Goal: Task Accomplishment & Management: Complete application form

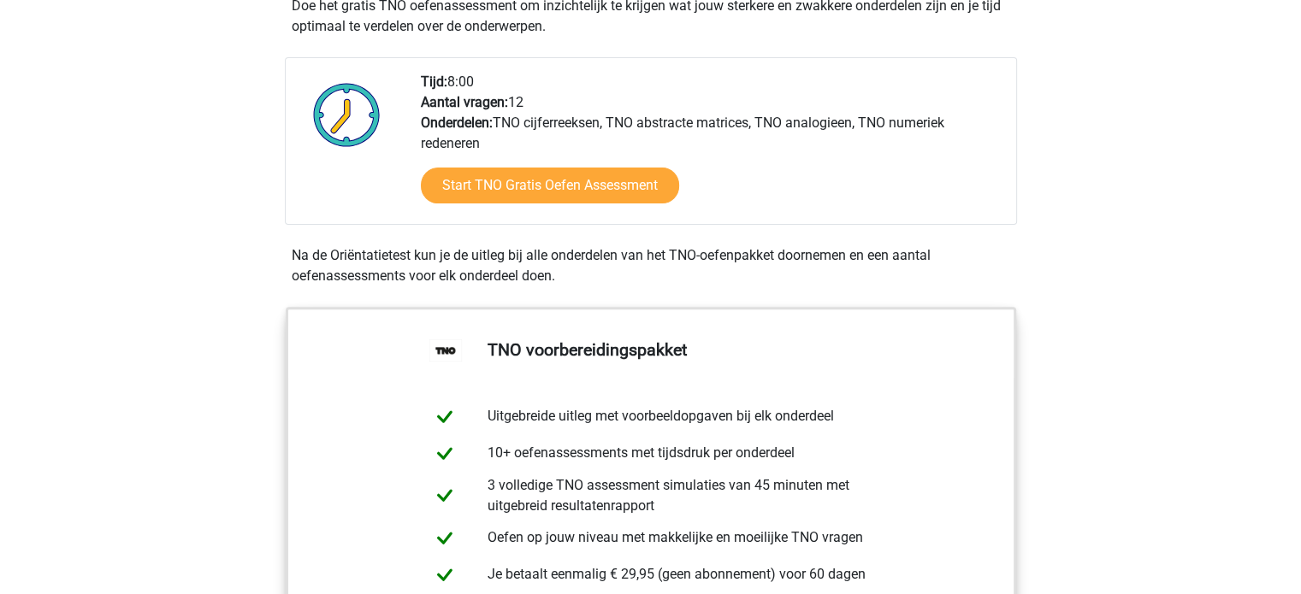
scroll to position [684, 0]
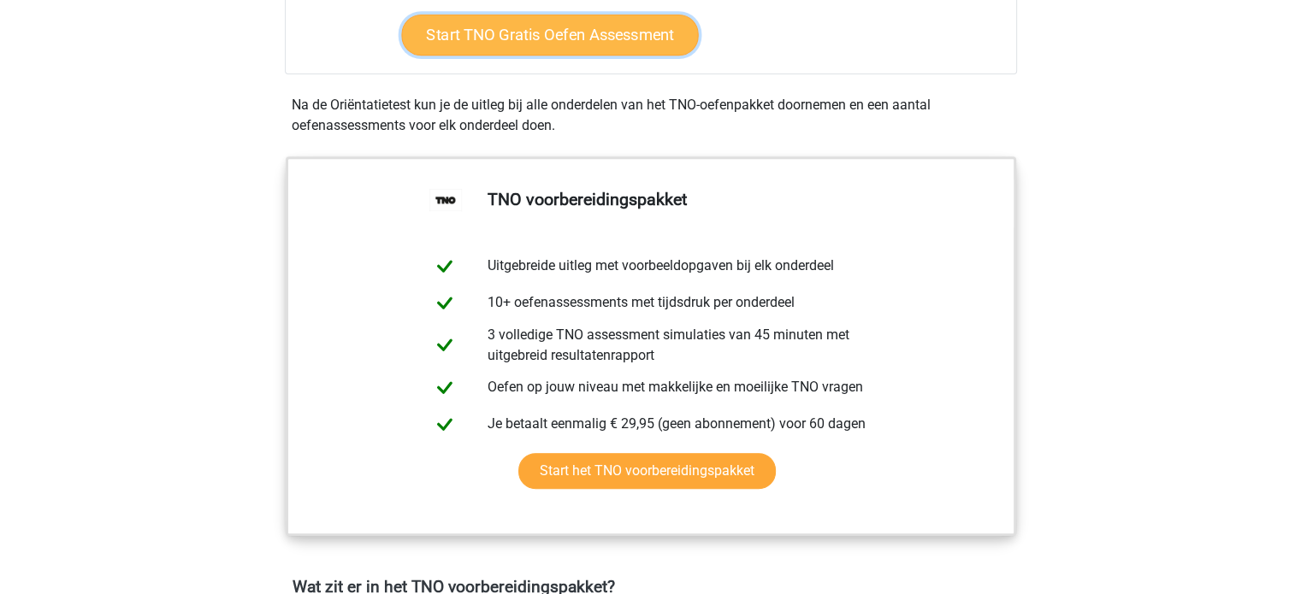
click at [620, 51] on link "Start TNO Gratis Oefen Assessment" at bounding box center [549, 35] width 297 height 41
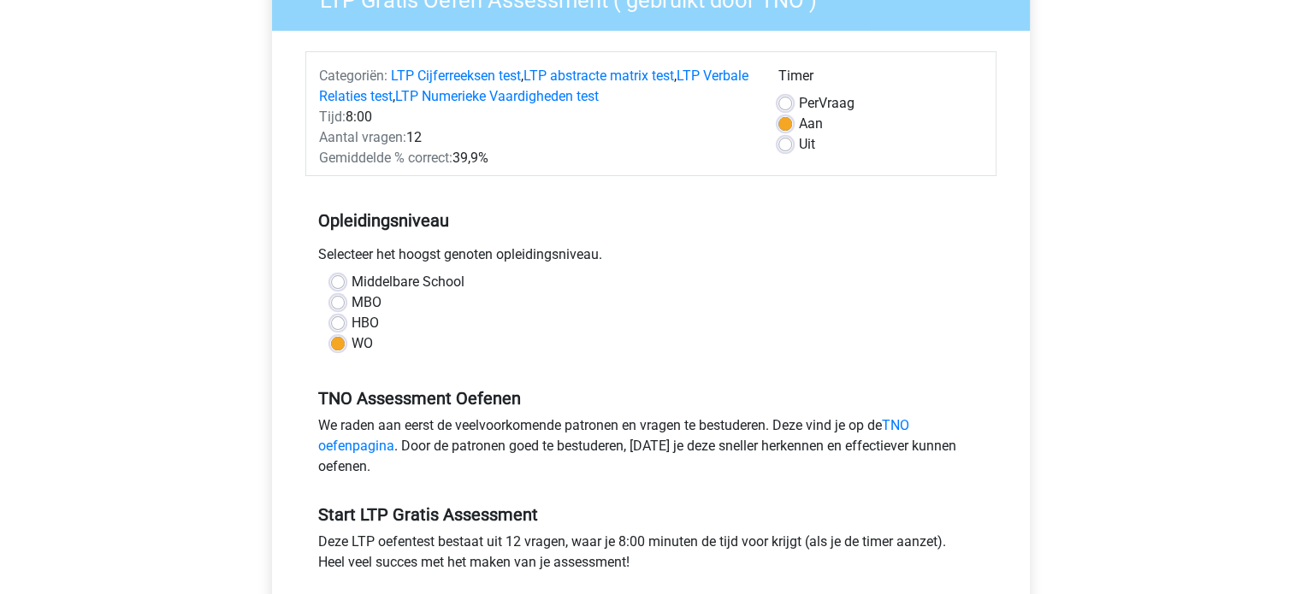
scroll to position [342, 0]
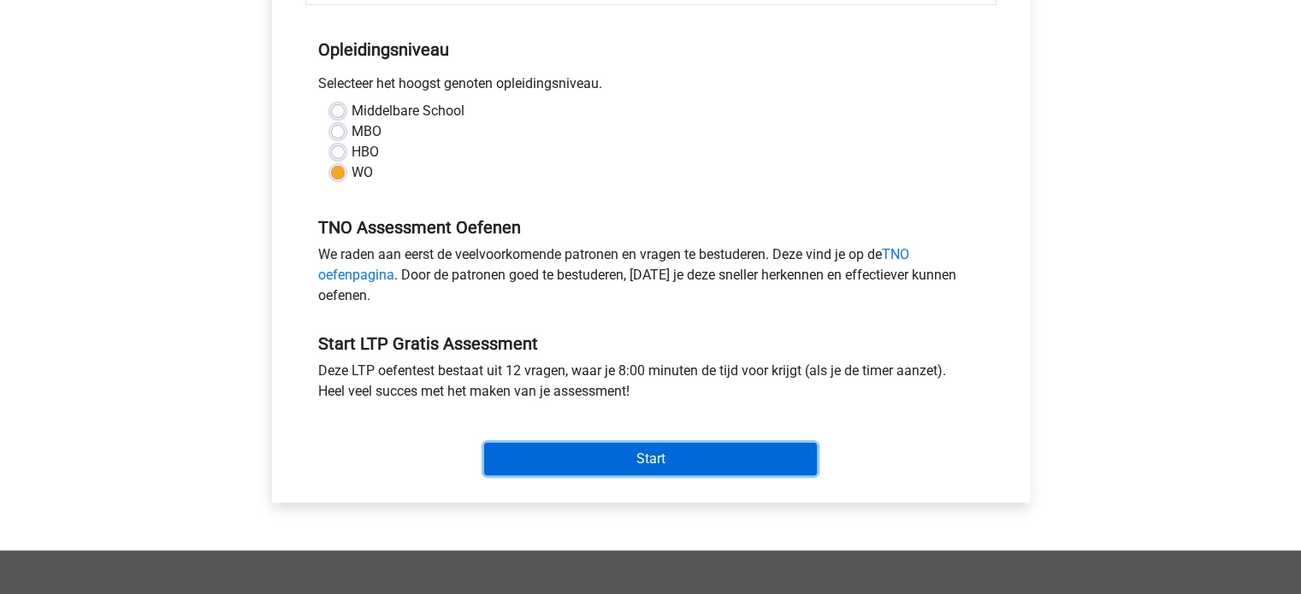
click at [728, 452] on input "Start" at bounding box center [650, 459] width 333 height 33
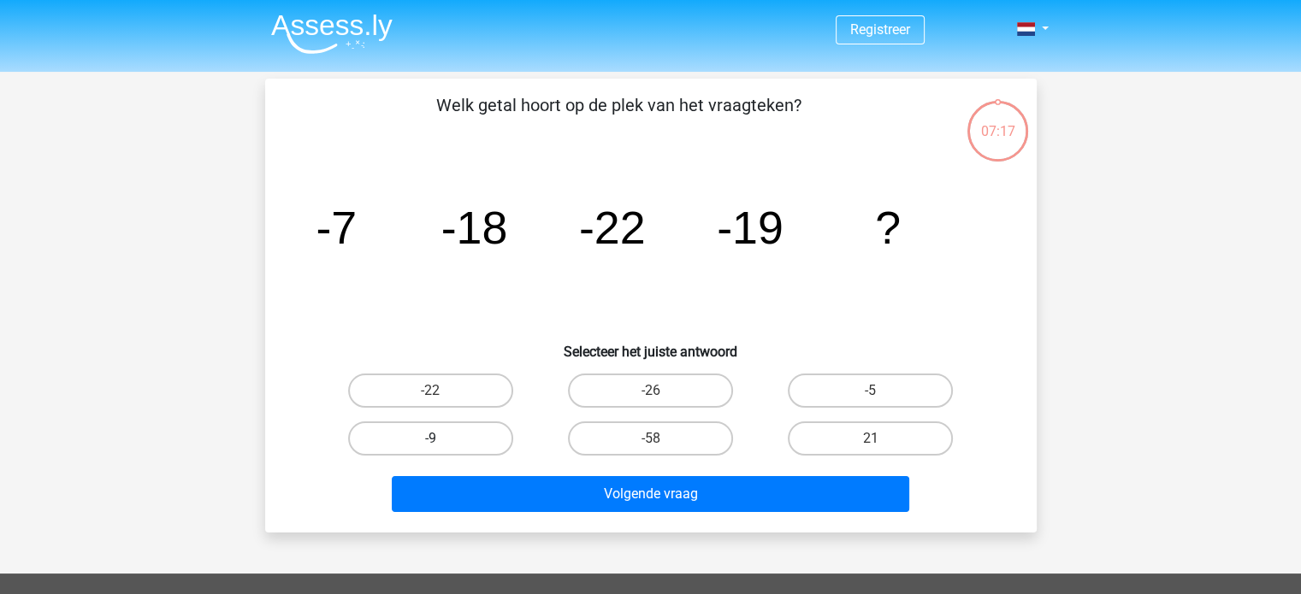
click at [472, 434] on label "-9" at bounding box center [430, 439] width 165 height 34
click at [441, 439] on input "-9" at bounding box center [435, 444] width 11 height 11
radio input "true"
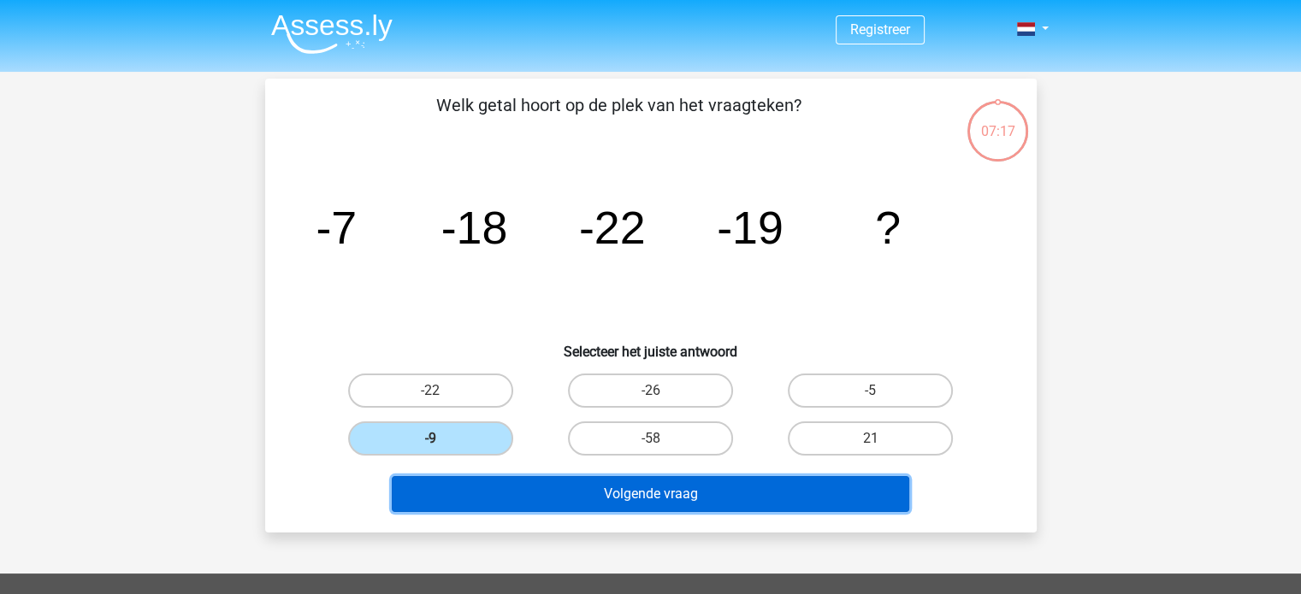
click at [645, 482] on button "Volgende vraag" at bounding box center [650, 494] width 517 height 36
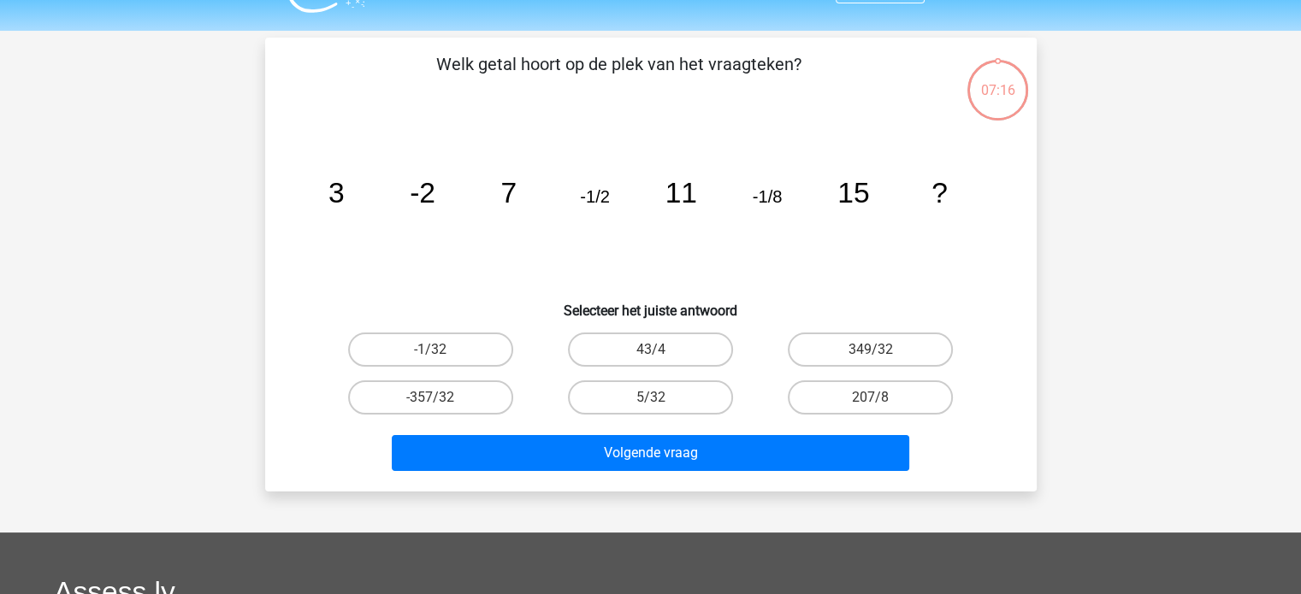
scroll to position [79, 0]
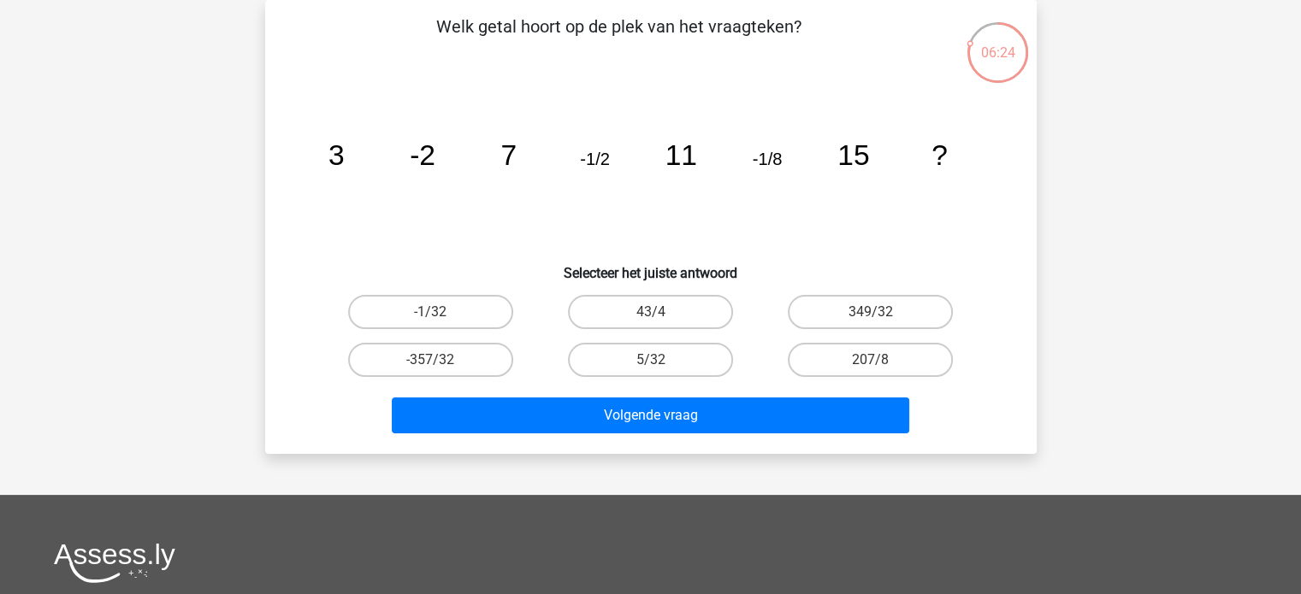
click at [441, 322] on input "-1/32" at bounding box center [435, 317] width 11 height 11
radio input "true"
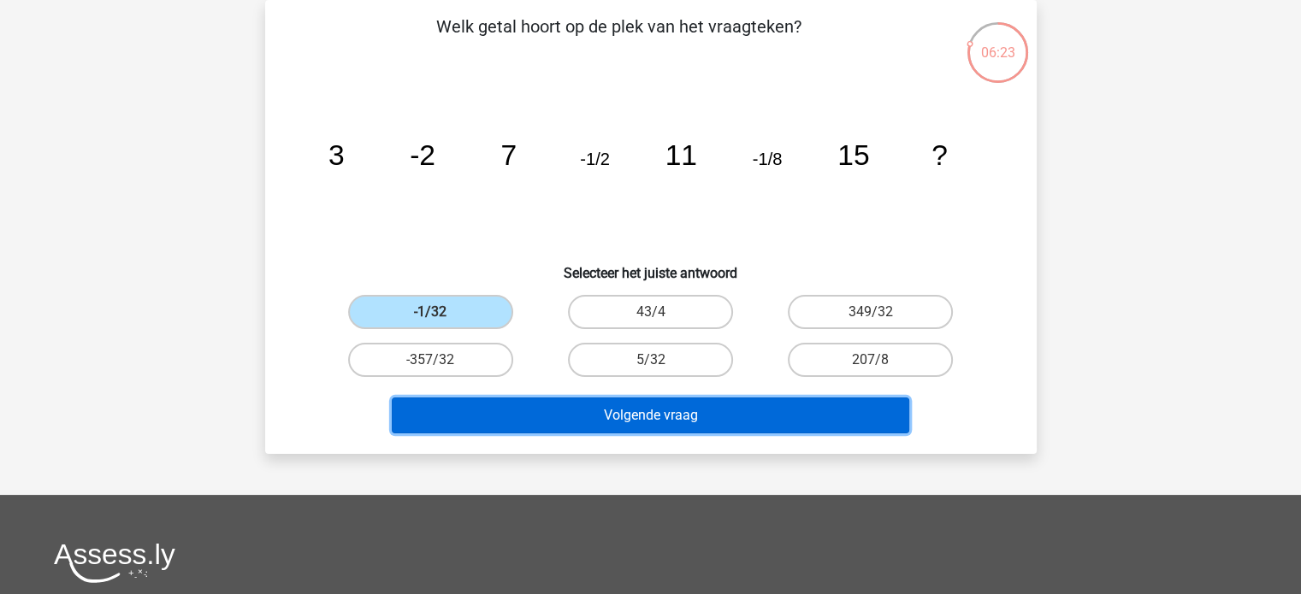
click at [558, 413] on button "Volgende vraag" at bounding box center [650, 416] width 517 height 36
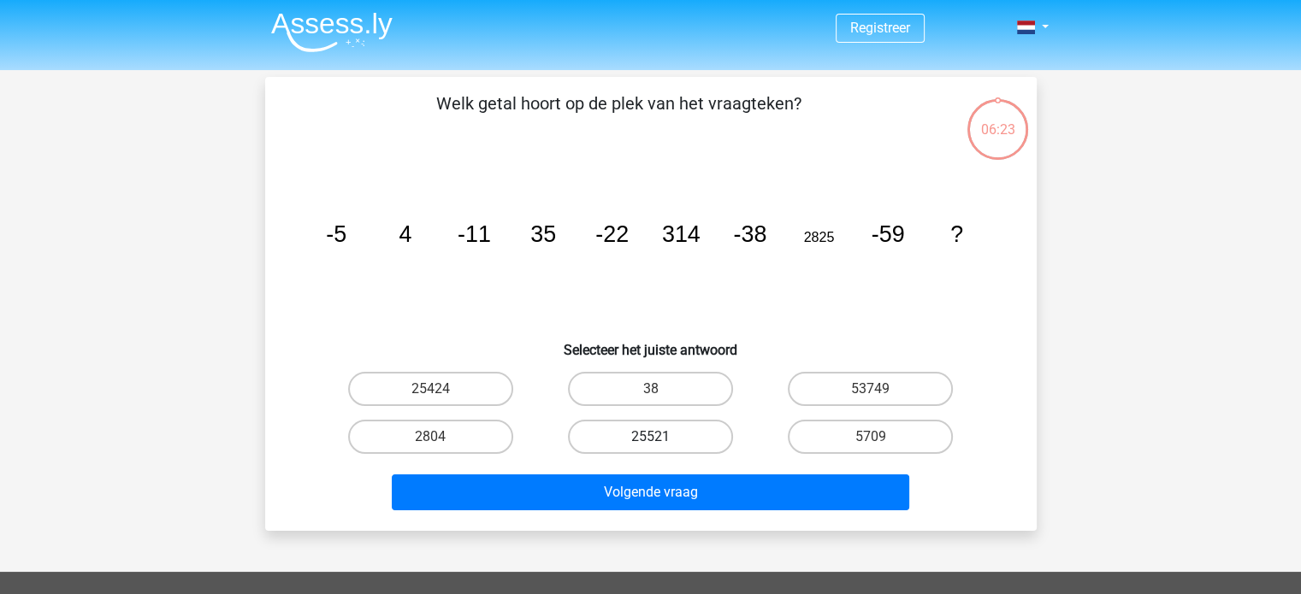
scroll to position [0, 0]
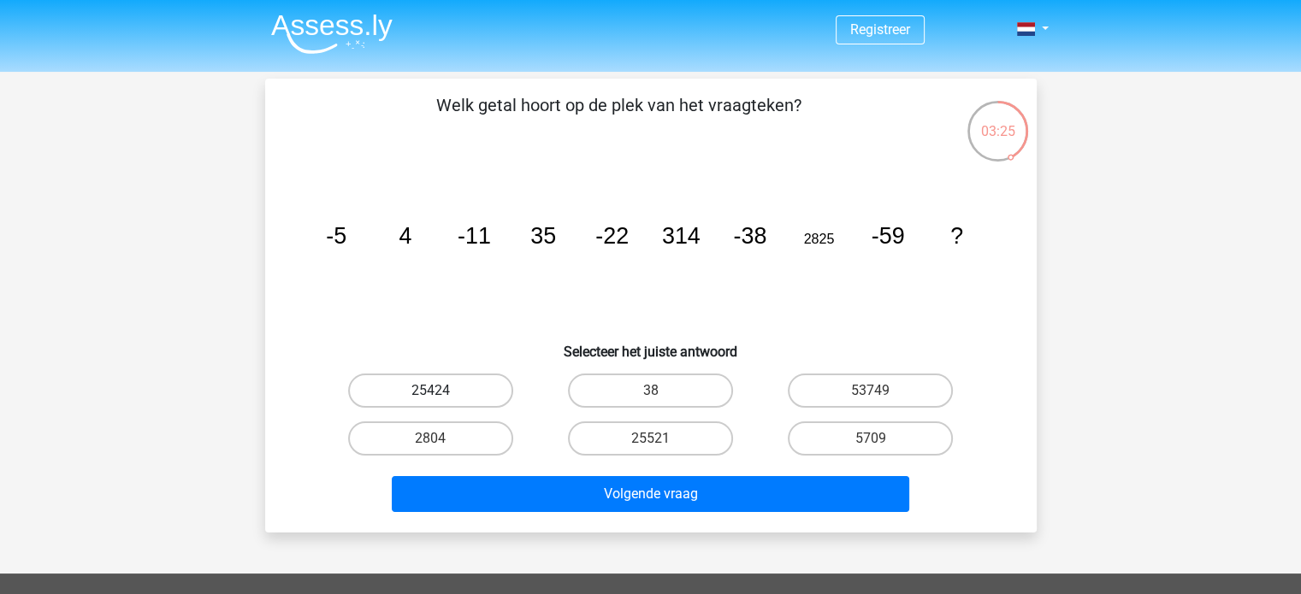
click at [470, 382] on label "25424" at bounding box center [430, 391] width 165 height 34
click at [441, 391] on input "25424" at bounding box center [435, 396] width 11 height 11
radio input "true"
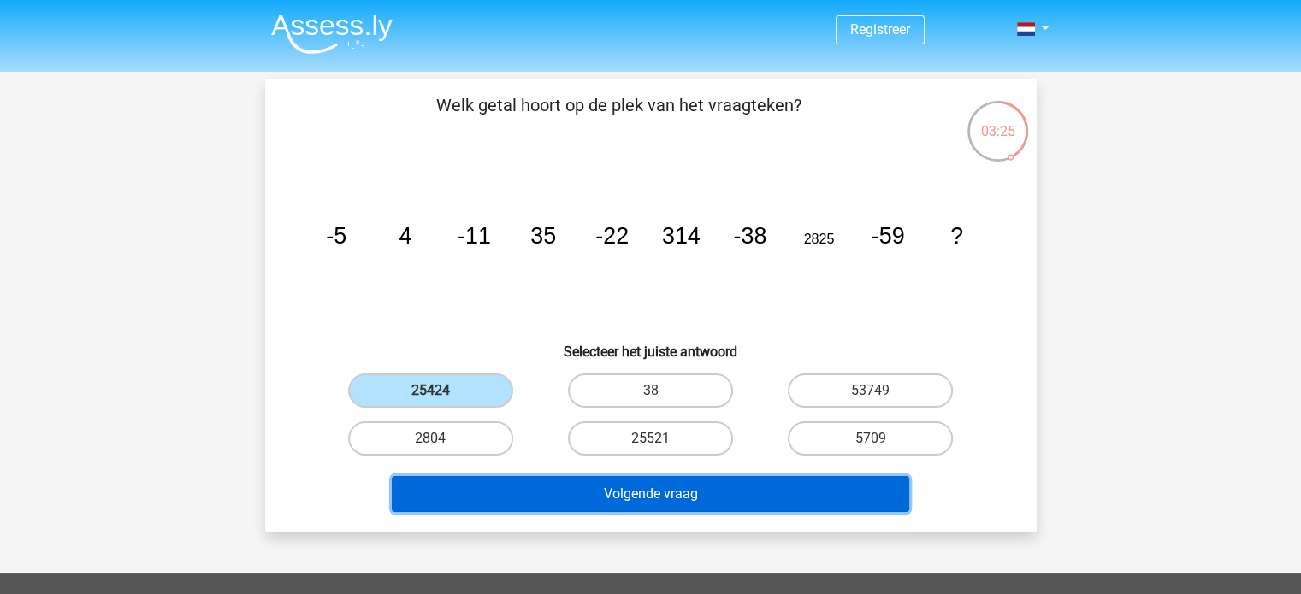
click at [585, 498] on button "Volgende vraag" at bounding box center [650, 494] width 517 height 36
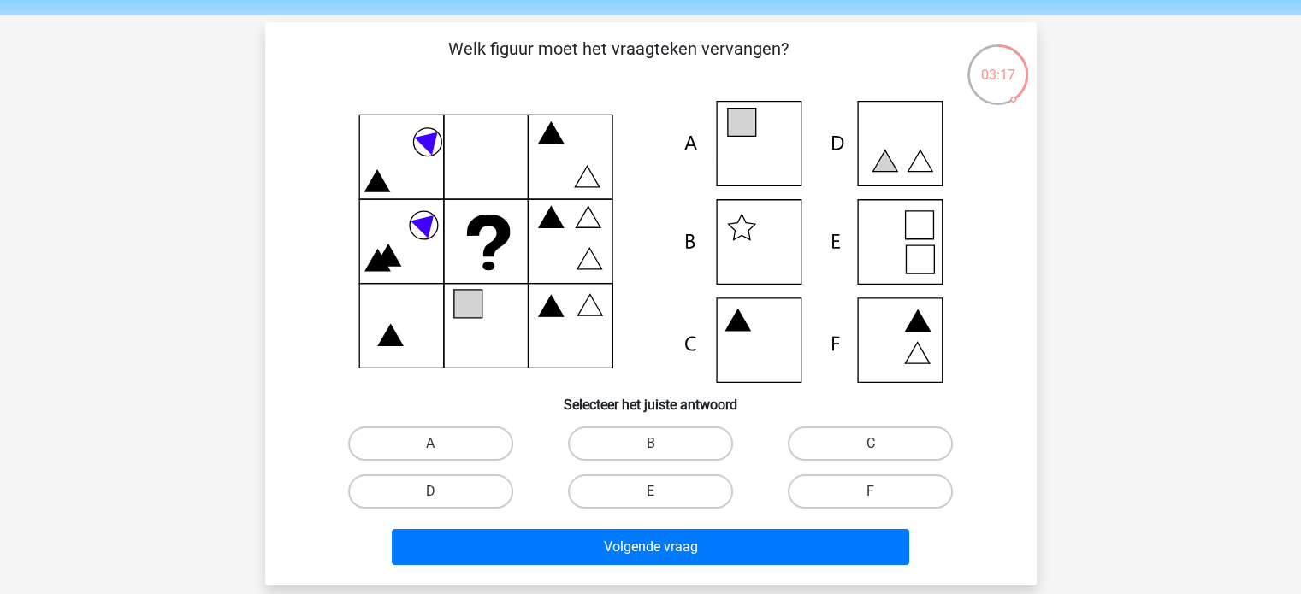
scroll to position [48, 0]
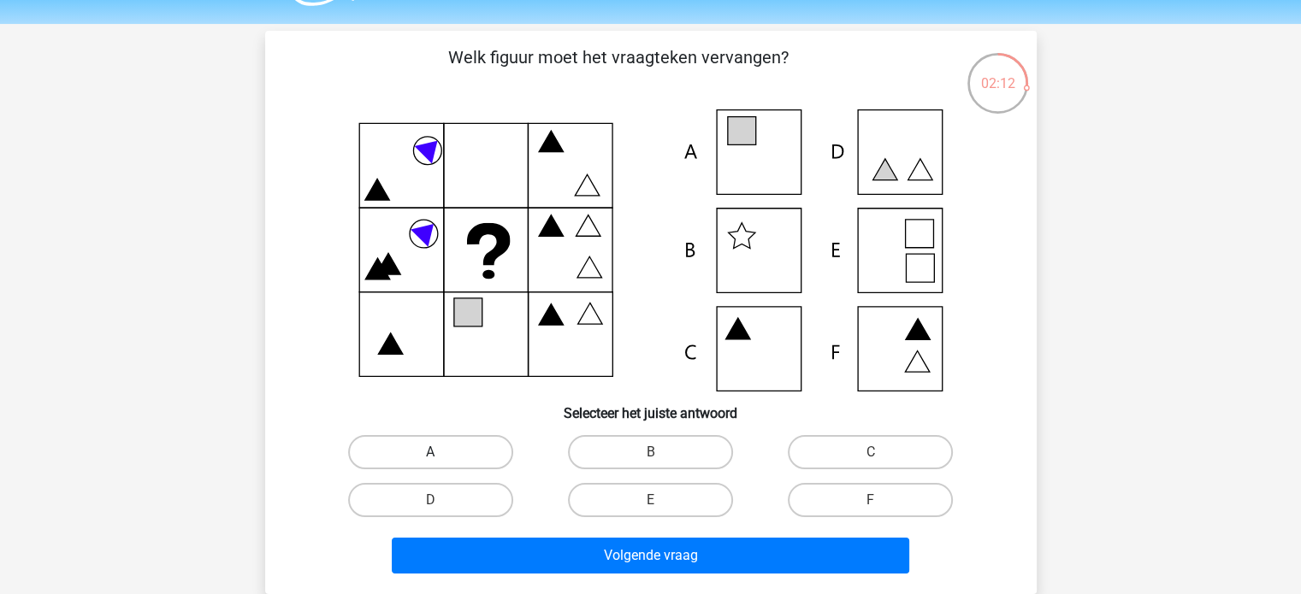
click at [464, 448] on label "A" at bounding box center [430, 452] width 165 height 34
click at [441, 452] on input "A" at bounding box center [435, 457] width 11 height 11
radio input "true"
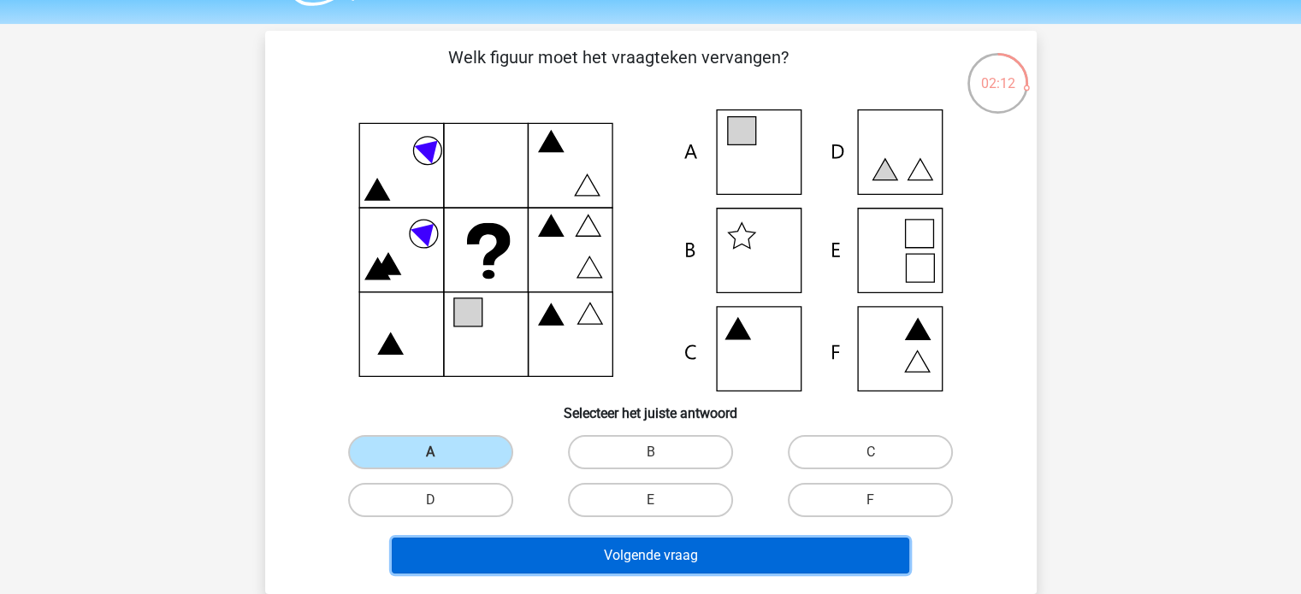
click at [654, 553] on button "Volgende vraag" at bounding box center [650, 556] width 517 height 36
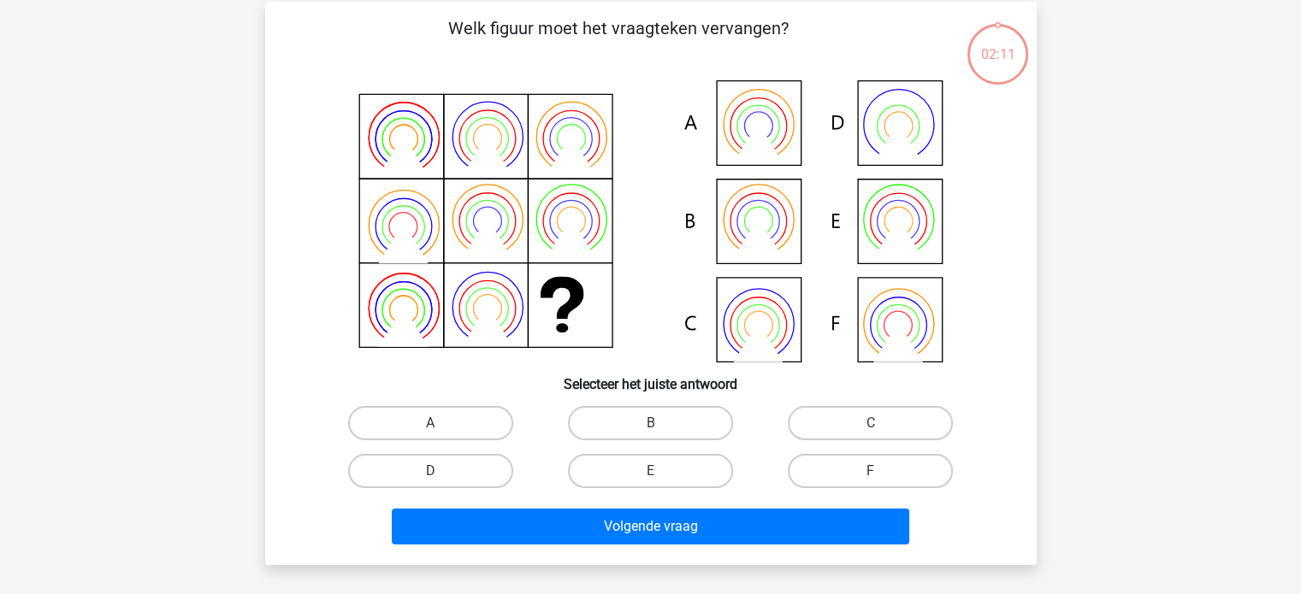
scroll to position [79, 0]
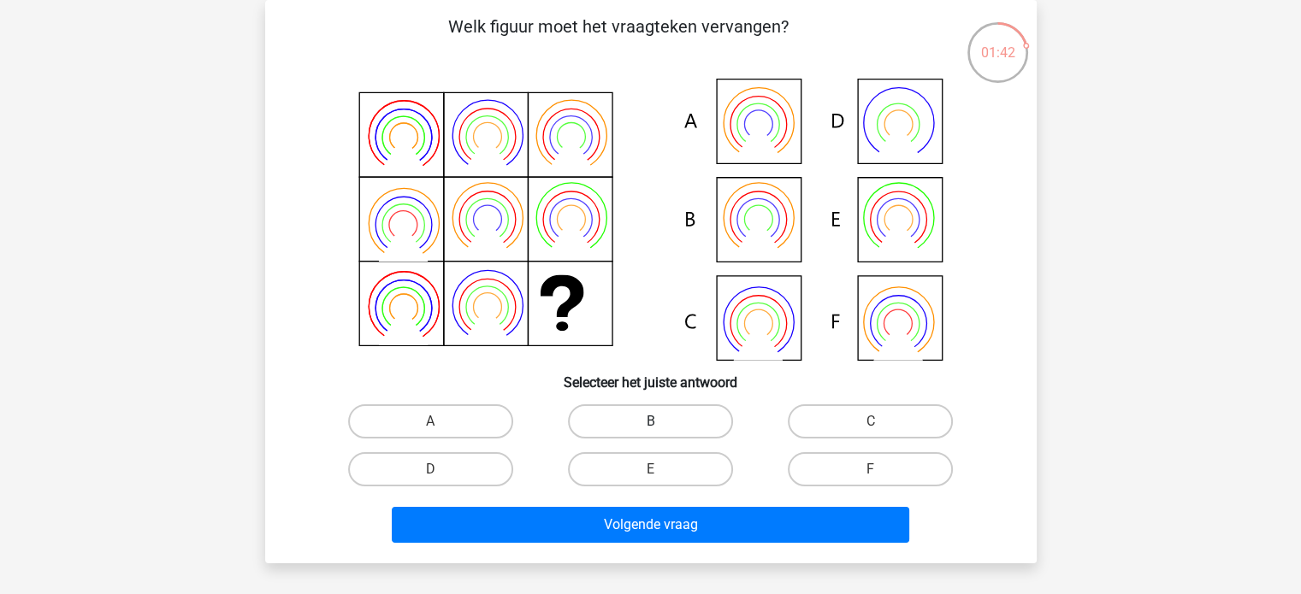
click at [675, 411] on label "B" at bounding box center [650, 422] width 165 height 34
click at [661, 422] on input "B" at bounding box center [655, 427] width 11 height 11
radio input "true"
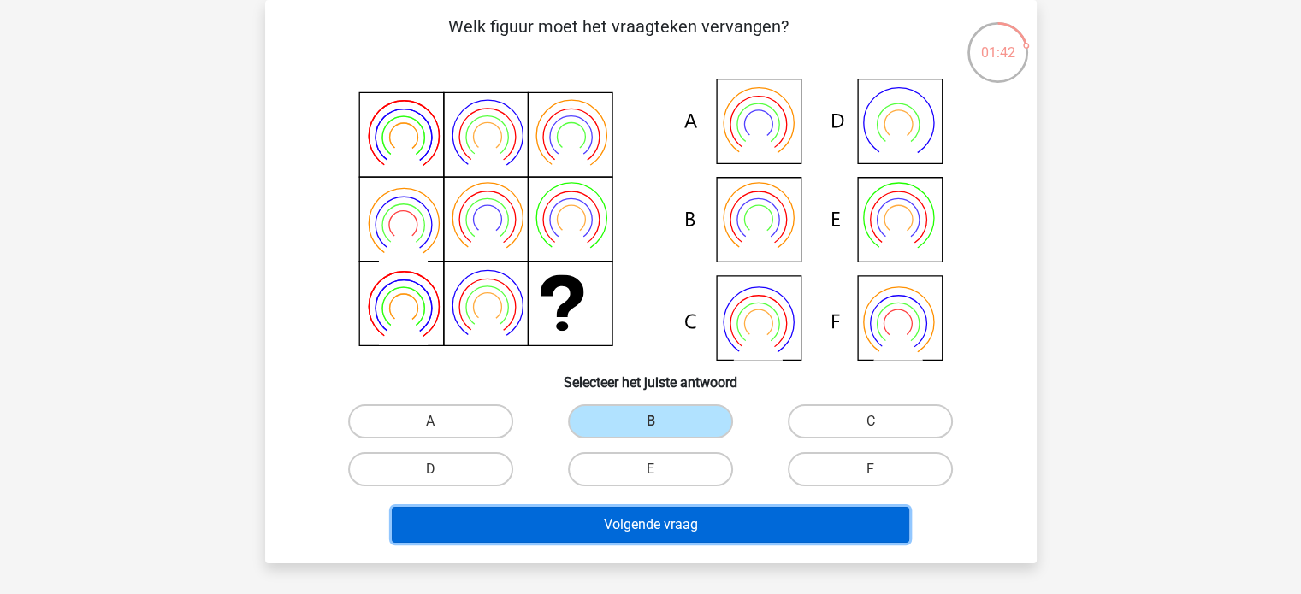
click at [694, 523] on button "Volgende vraag" at bounding box center [650, 525] width 517 height 36
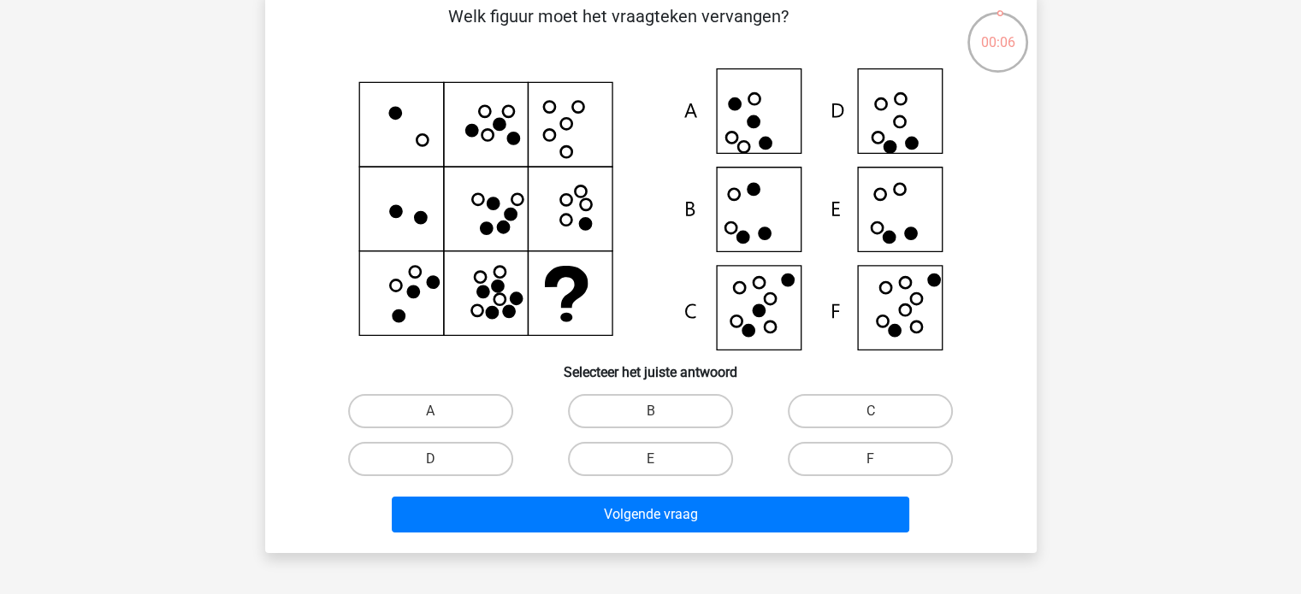
scroll to position [171, 0]
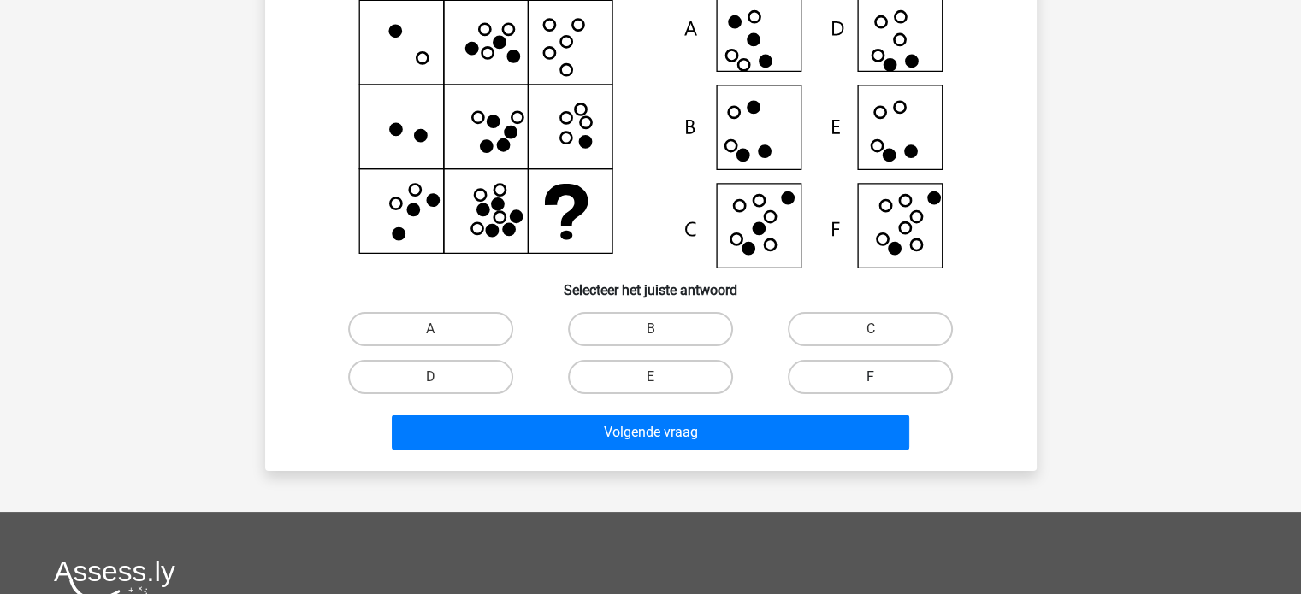
click at [846, 368] on label "F" at bounding box center [870, 377] width 165 height 34
click at [871, 377] on input "F" at bounding box center [876, 382] width 11 height 11
radio input "true"
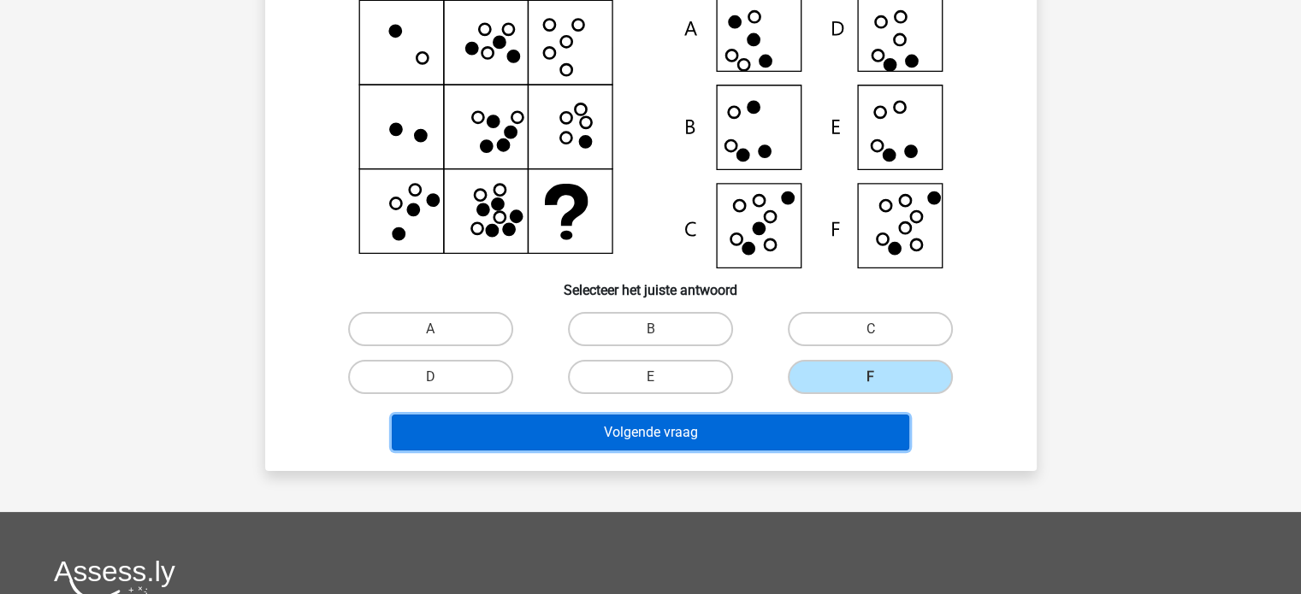
click at [811, 432] on button "Volgende vraag" at bounding box center [650, 433] width 517 height 36
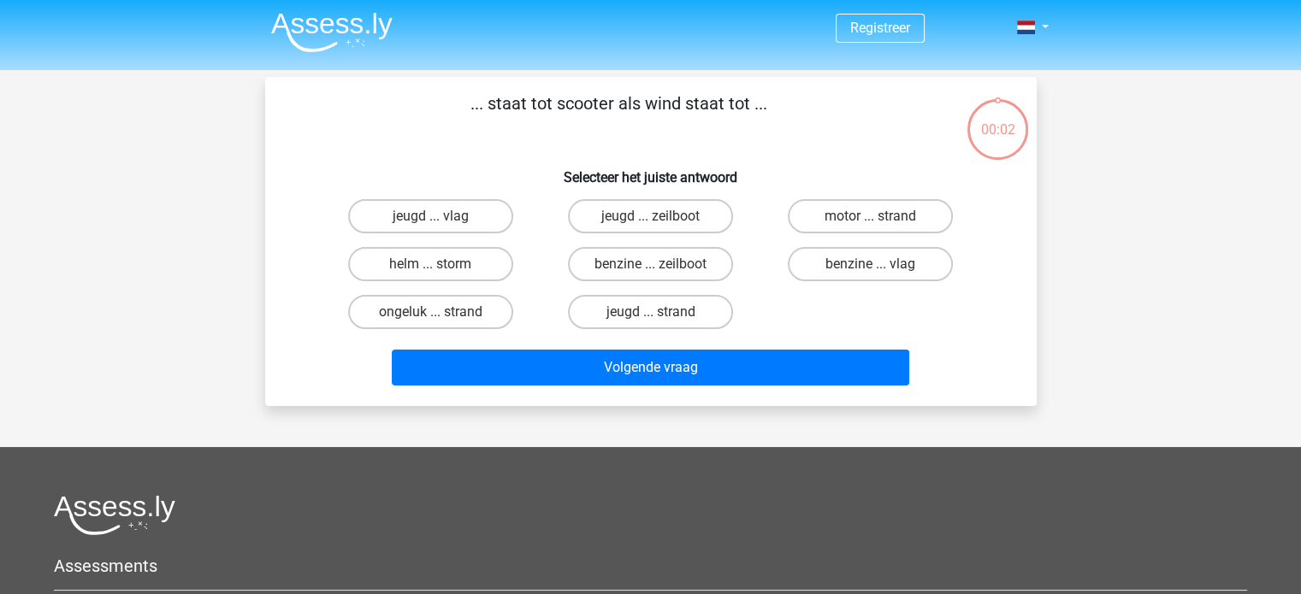
scroll to position [0, 0]
